Goal: Task Accomplishment & Management: Manage account settings

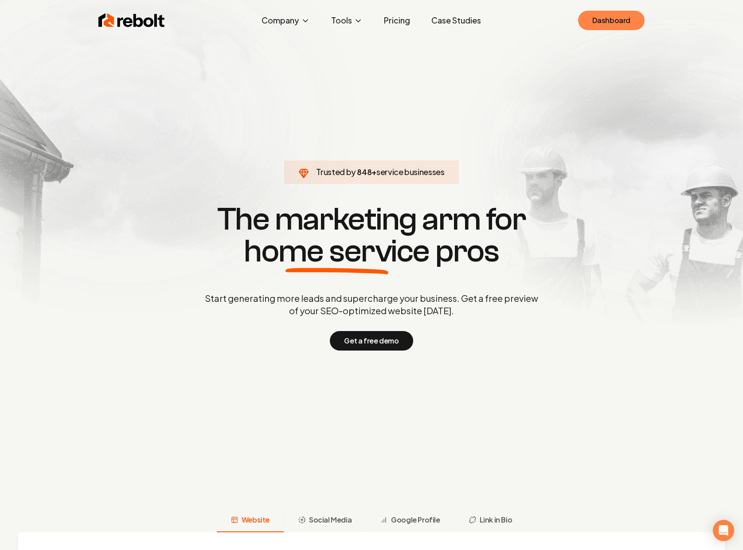
click at [604, 17] on link "Dashboard" at bounding box center [611, 20] width 66 height 19
click at [623, 19] on link "Dashboard" at bounding box center [611, 20] width 66 height 19
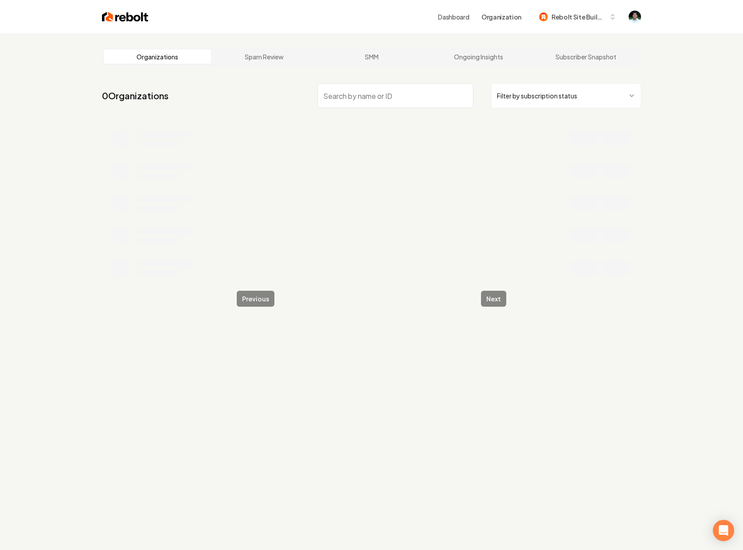
click at [346, 98] on input "search" at bounding box center [395, 95] width 156 height 25
click at [347, 92] on input "search" at bounding box center [395, 95] width 156 height 25
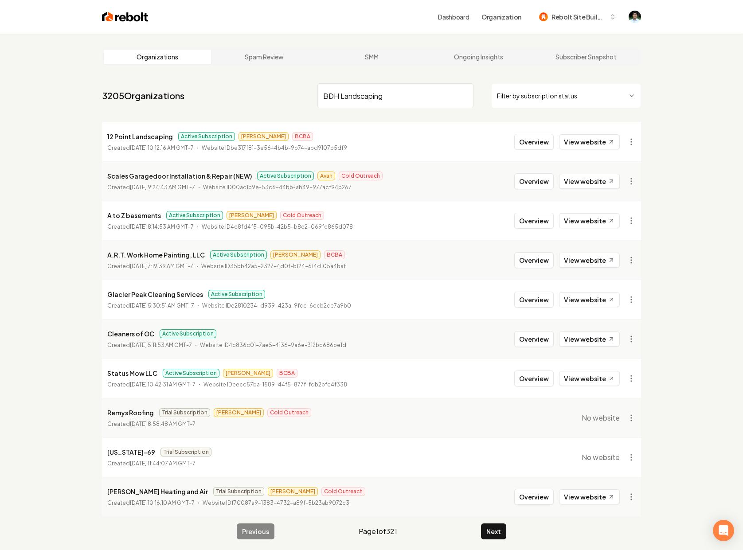
click at [408, 103] on input "BDH Landscaping" at bounding box center [395, 95] width 156 height 25
click at [410, 94] on input "BDH Landscaping" at bounding box center [395, 95] width 156 height 25
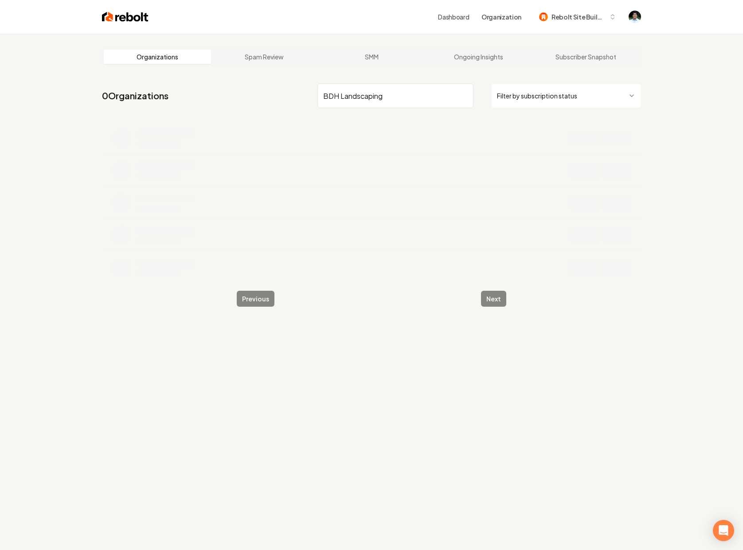
click at [388, 132] on li at bounding box center [371, 138] width 539 height 32
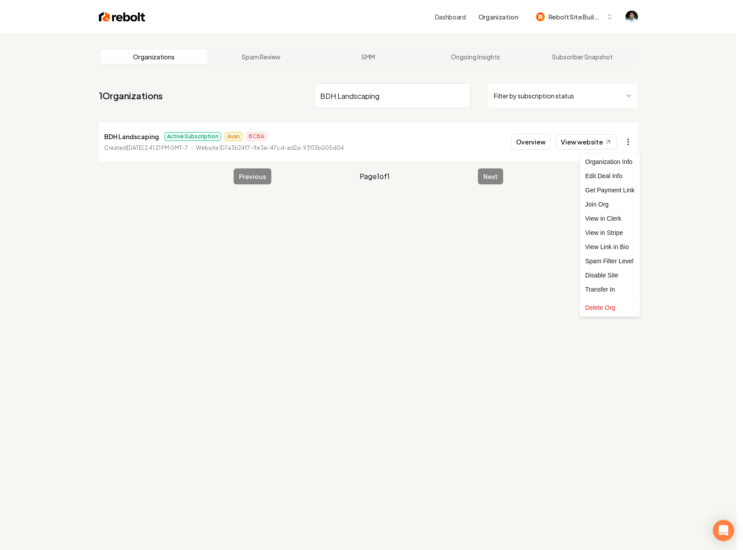
click at [631, 139] on html "Dashboard Organization Rebolt Site Builder Organizations Spam Review SMM Ongoin…" at bounding box center [371, 275] width 743 height 550
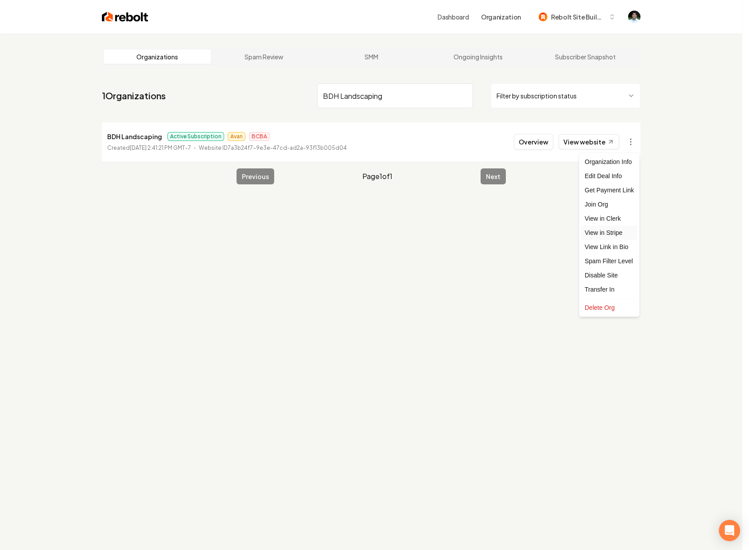
click at [605, 230] on link "View in Stripe" at bounding box center [609, 233] width 56 height 14
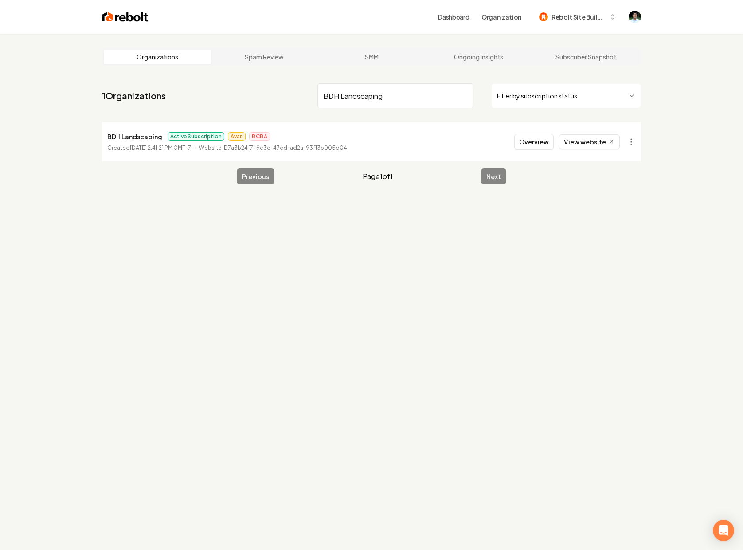
click at [374, 99] on input "BDH Landscaping" at bounding box center [395, 95] width 156 height 25
type input "CH Lawn"
drag, startPoint x: 171, startPoint y: 136, endPoint x: 211, endPoint y: 138, distance: 40.8
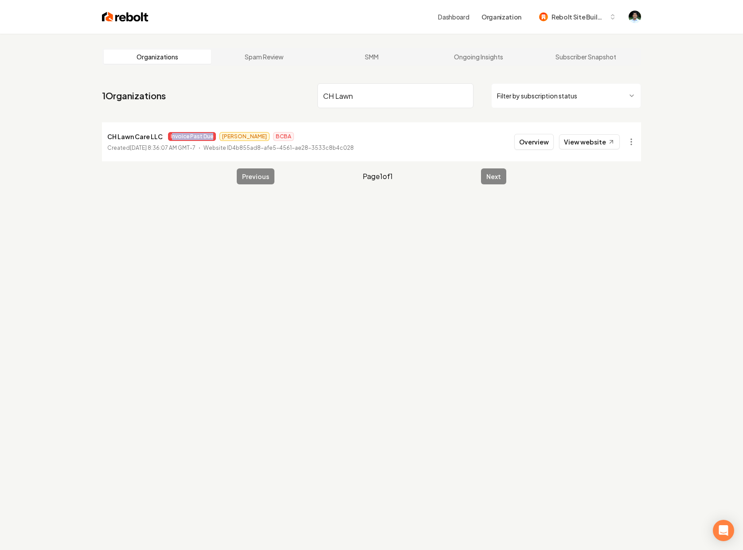
click at [211, 138] on span "Invoice Past Due" at bounding box center [192, 136] width 48 height 9
click at [346, 144] on p "Website ID 4b855ad8-afe5-4561-ae28-3533c8b4c028" at bounding box center [278, 148] width 150 height 9
click at [191, 136] on span "Invoice Past Due" at bounding box center [192, 136] width 48 height 9
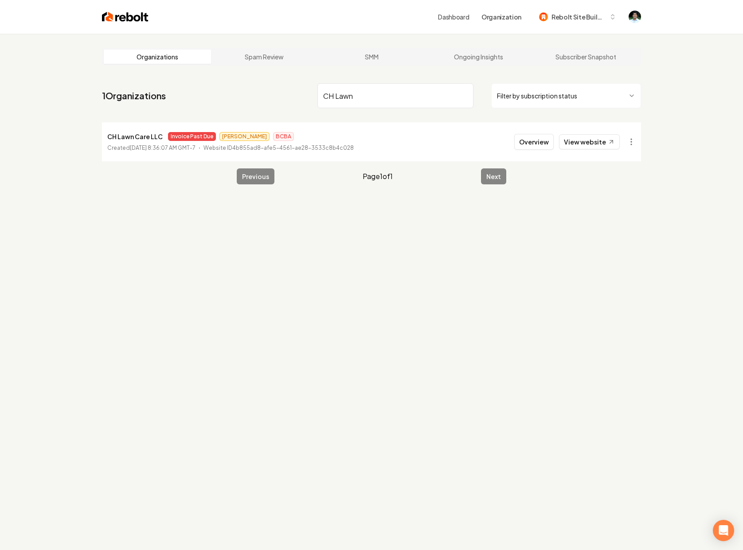
drag, startPoint x: 339, startPoint y: 127, endPoint x: 328, endPoint y: 132, distance: 11.9
click at [339, 127] on li "CH Lawn Care LLC Invoice Past Due James BCBA Created August 29, 2025, 8:36:07 A…" at bounding box center [371, 141] width 539 height 39
click at [385, 97] on input "CH Lawn" at bounding box center [395, 95] width 156 height 25
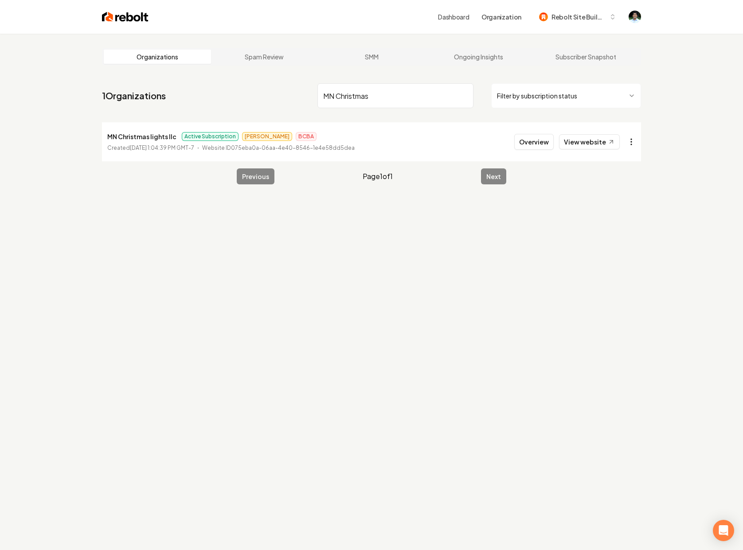
click at [632, 136] on html "Dashboard Organization Rebolt Site Builder Organizations Spam Review SMM Ongoin…" at bounding box center [371, 275] width 743 height 550
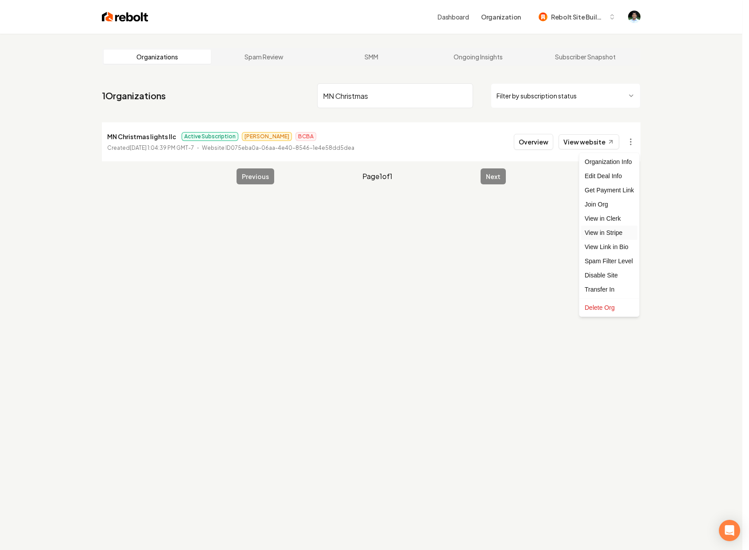
click at [607, 232] on link "View in Stripe" at bounding box center [609, 233] width 56 height 14
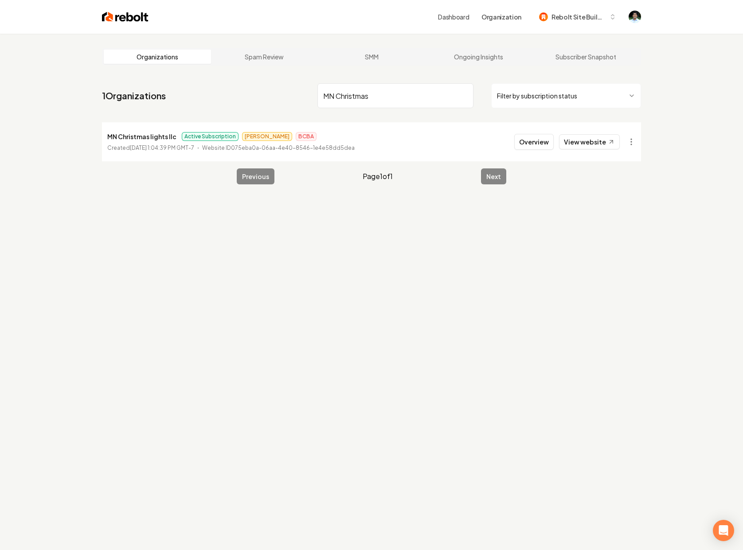
click at [389, 85] on input "MN Christmas" at bounding box center [395, 95] width 156 height 25
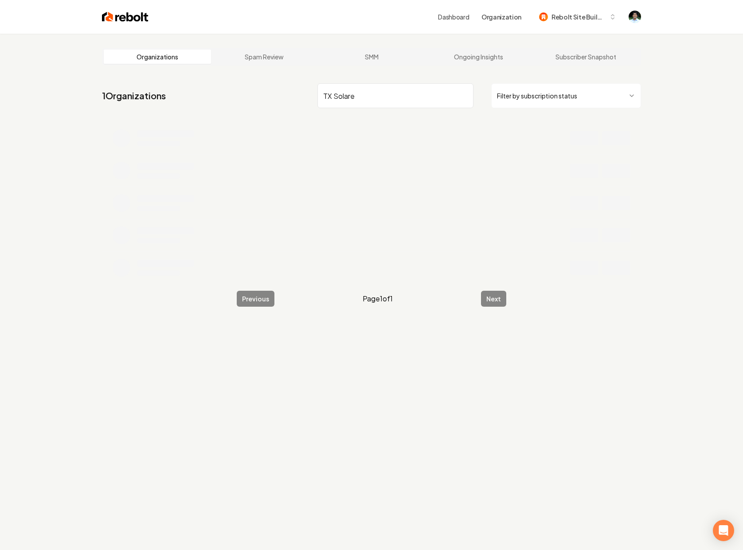
type input "TX Solar"
